Goal: Information Seeking & Learning: Find contact information

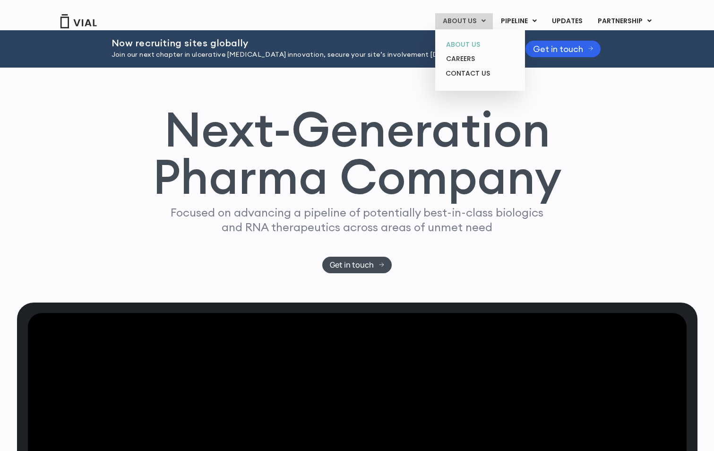
click at [462, 42] on link "ABOUT US" at bounding box center [479, 44] width 83 height 15
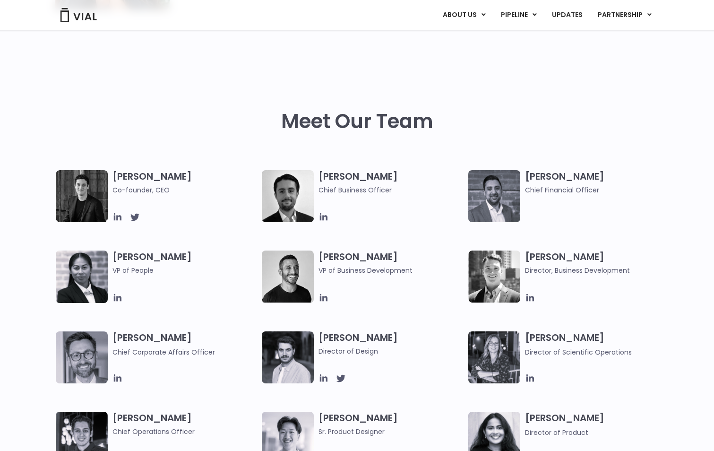
scroll to position [520, 0]
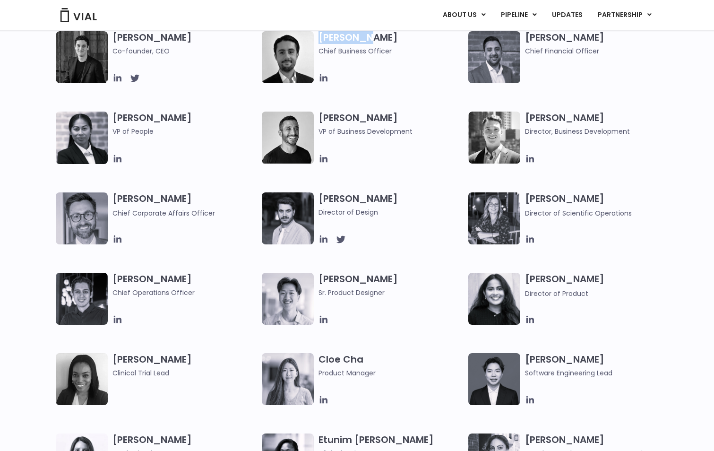
drag, startPoint x: 319, startPoint y: 38, endPoint x: 378, endPoint y: 38, distance: 58.6
click at [378, 38] on h3 "Max James Chief Business Officer" at bounding box center [390, 43] width 145 height 25
copy h3 "Max James"
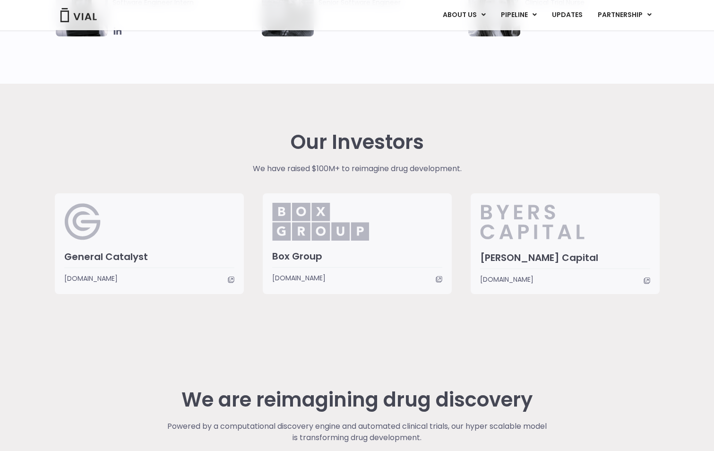
scroll to position [2318, 0]
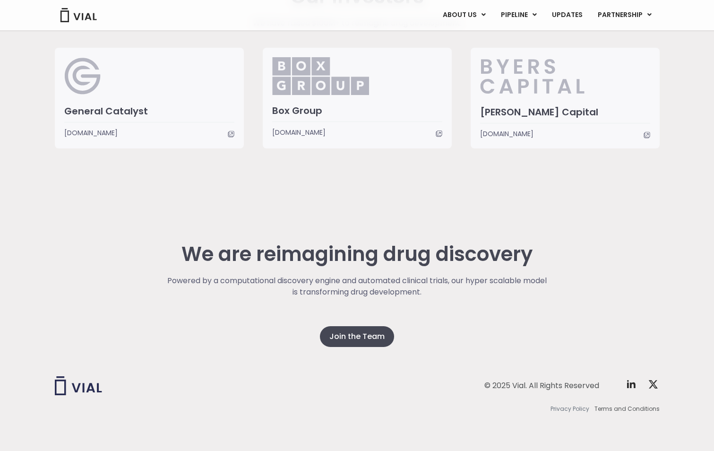
click at [579, 411] on span "Privacy Policy" at bounding box center [569, 408] width 39 height 9
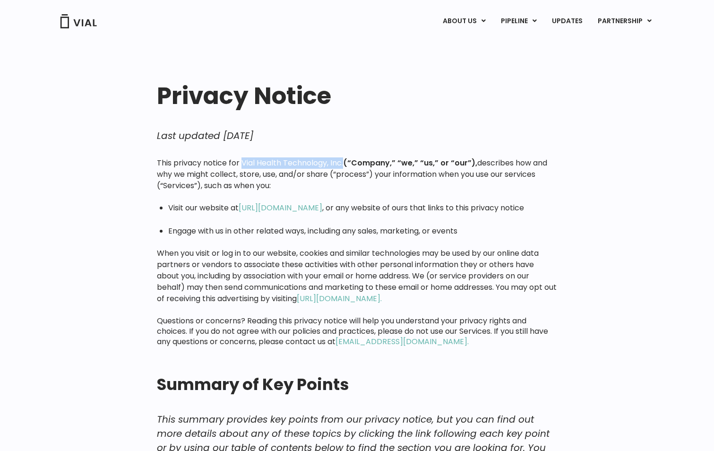
drag, startPoint x: 243, startPoint y: 161, endPoint x: 344, endPoint y: 163, distance: 101.1
click at [344, 163] on p "This privacy notice for Vial Health Technology, Inc. (“Company,” “we,” “us,” or…" at bounding box center [357, 174] width 400 height 34
copy p "Vial Health Technology, Inc."
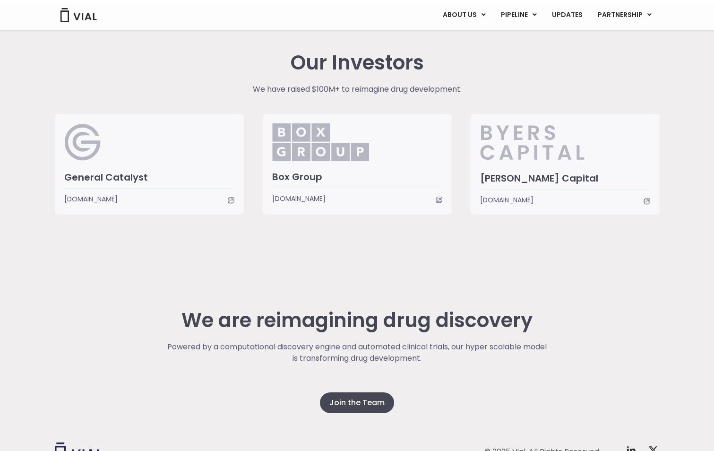
scroll to position [2318, 0]
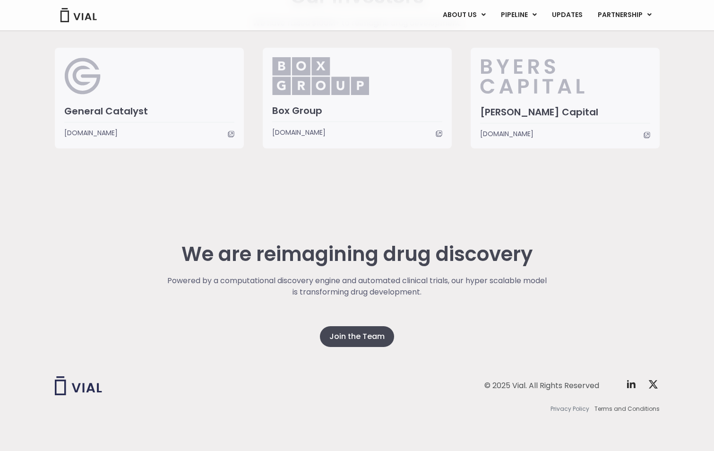
click at [580, 412] on span "Privacy Policy" at bounding box center [569, 408] width 39 height 9
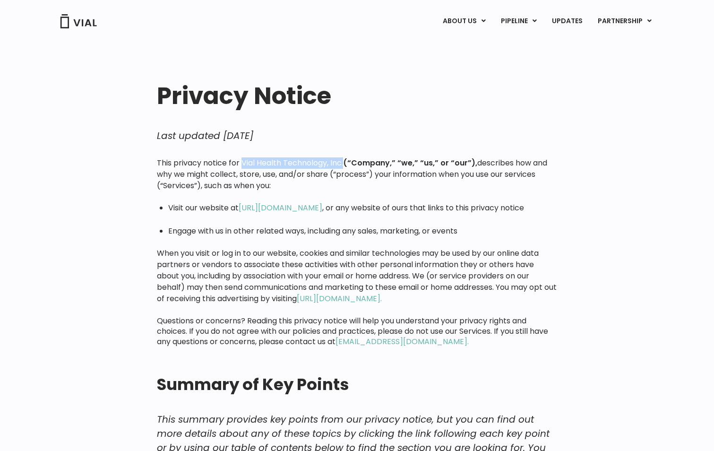
drag, startPoint x: 243, startPoint y: 160, endPoint x: 344, endPoint y: 162, distance: 101.6
click at [344, 162] on p "This privacy notice for Vial Health Technology, Inc. (“Company,” “we,” “us,” or…" at bounding box center [357, 174] width 400 height 34
drag, startPoint x: 344, startPoint y: 162, endPoint x: 314, endPoint y: 163, distance: 30.7
copy p "Vial Health Technology, Inc."
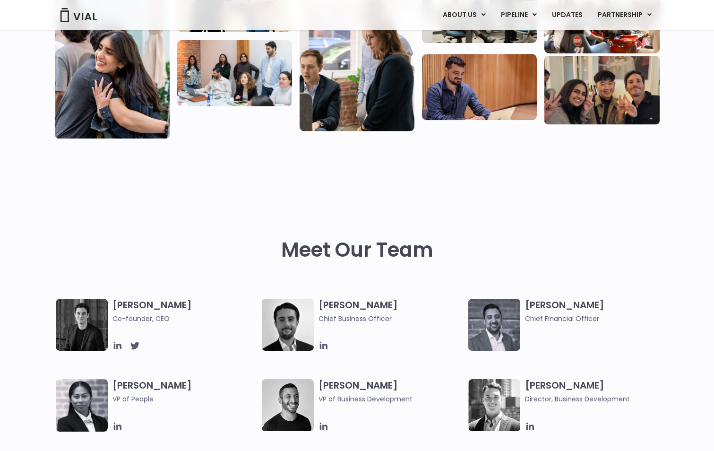
scroll to position [381, 0]
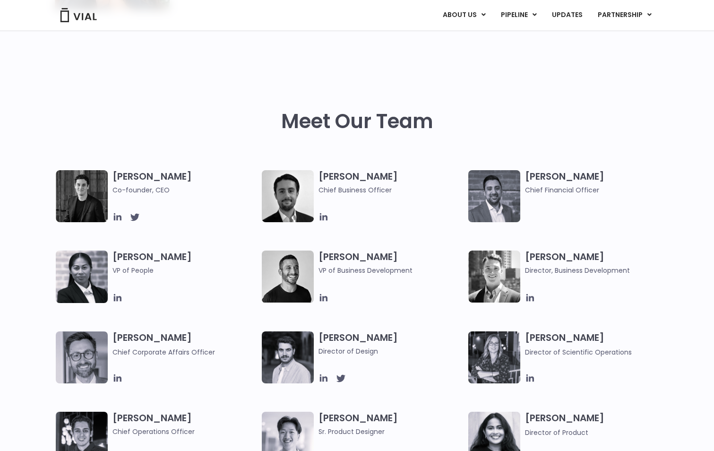
click at [285, 190] on img at bounding box center [288, 196] width 52 height 52
